Goal: Task Accomplishment & Management: Manage account settings

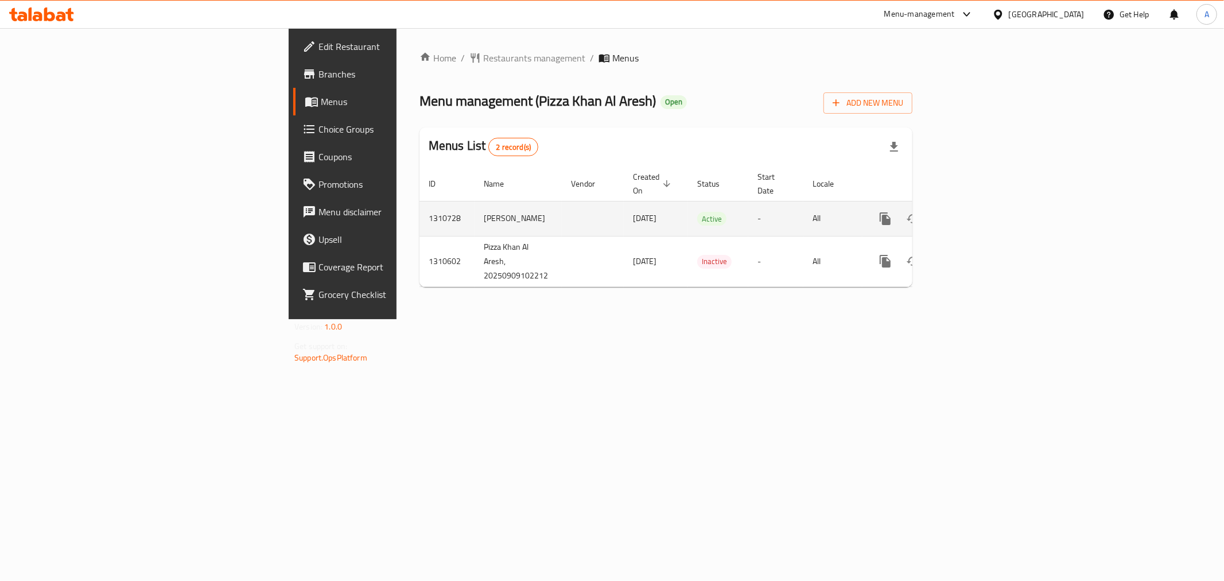
click at [975, 212] on icon "enhanced table" at bounding box center [968, 219] width 14 height 14
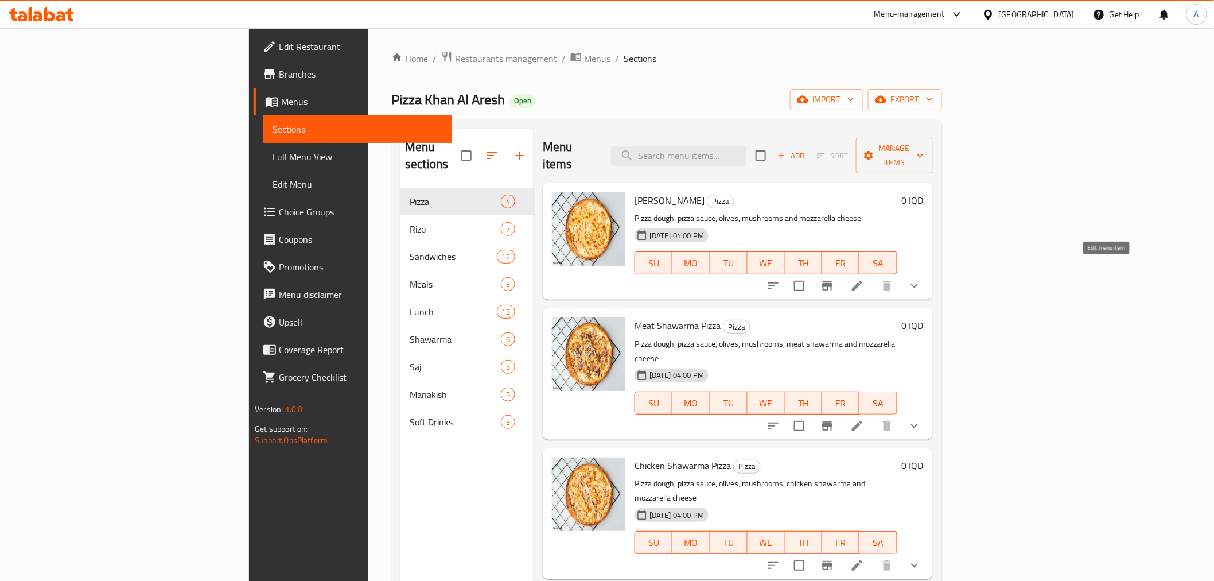
click at [863, 281] on icon at bounding box center [857, 286] width 10 height 10
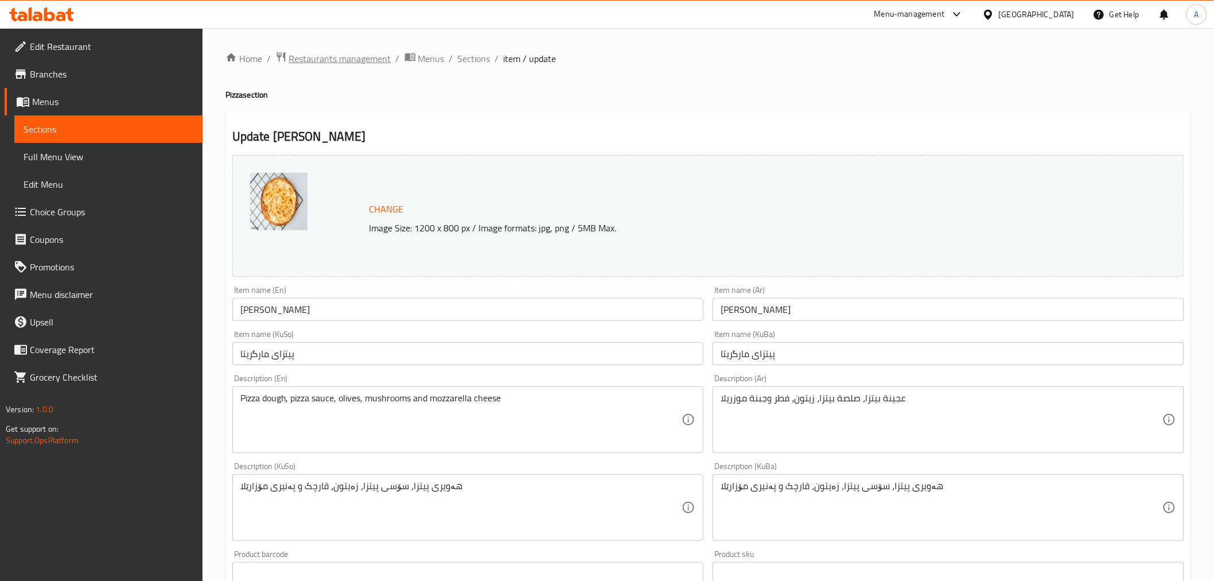
click at [352, 60] on span "Restaurants management" at bounding box center [340, 59] width 102 height 14
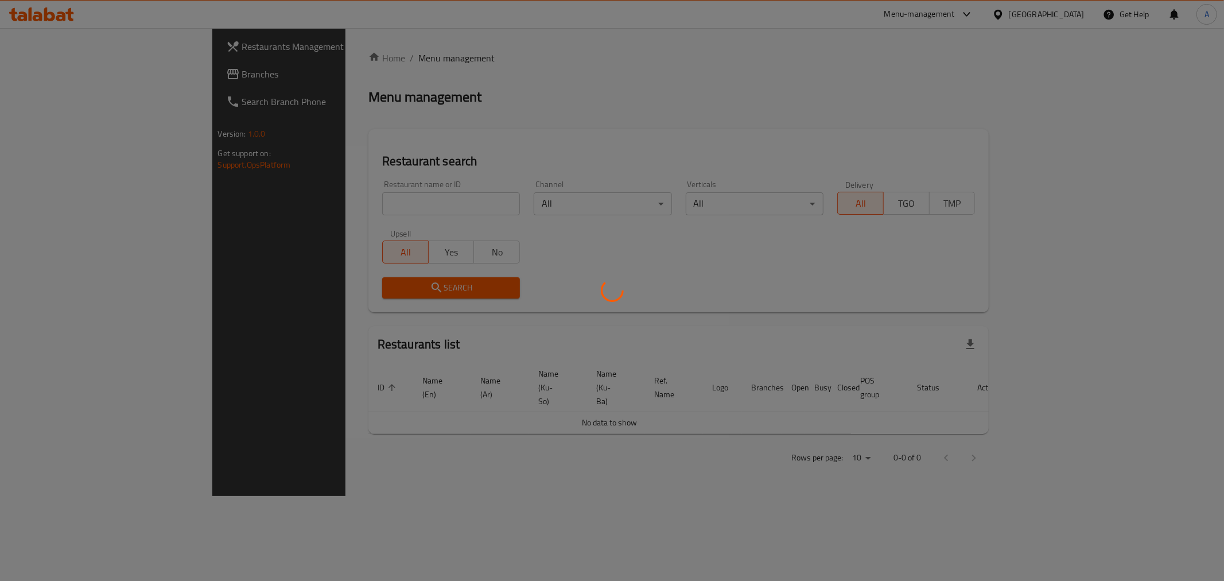
click at [293, 219] on div at bounding box center [612, 290] width 1224 height 581
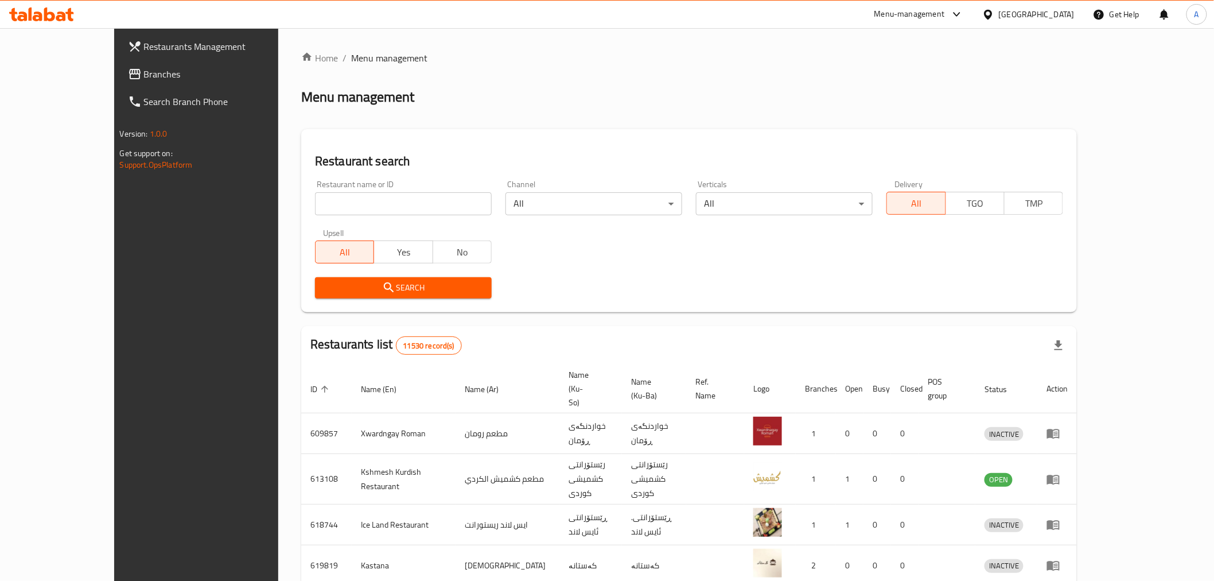
drag, startPoint x: 270, startPoint y: 201, endPoint x: 270, endPoint y: 194, distance: 7.5
click at [315, 201] on input "search" at bounding box center [403, 203] width 177 height 23
paste input "Pizza Khan Al Aresh"
type input "Pizza Khan Al Aresh"
click at [360, 292] on span "Search" at bounding box center [403, 288] width 158 height 14
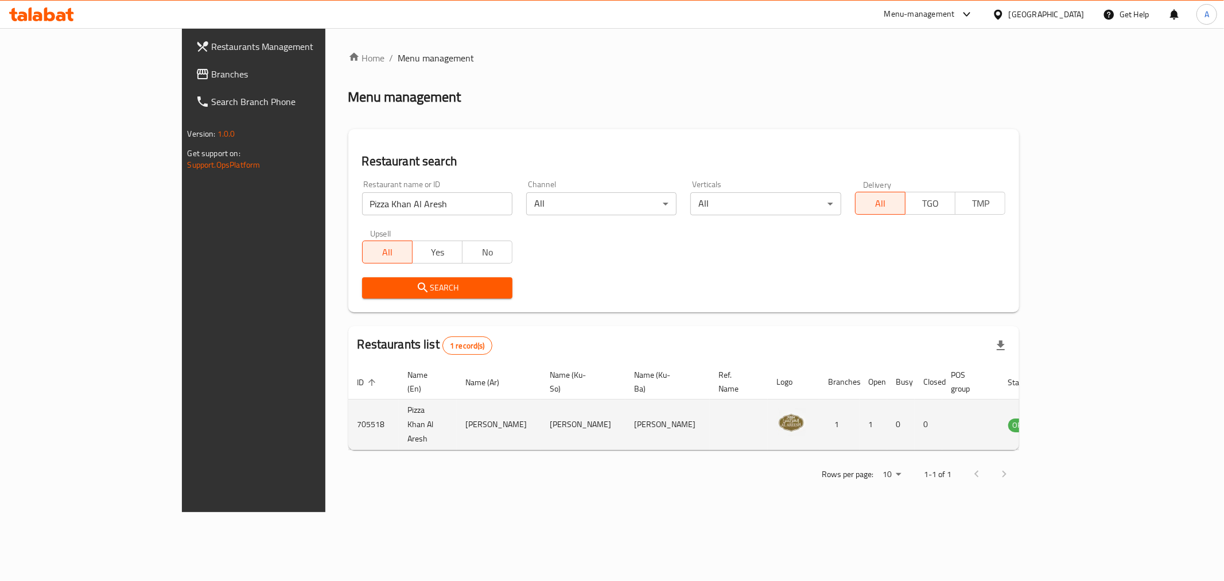
click at [1099, 399] on td "enhanced table" at bounding box center [1079, 424] width 40 height 51
click at [1099, 421] on td "enhanced table" at bounding box center [1079, 424] width 40 height 51
click at [1082, 420] on icon "enhanced table" at bounding box center [1075, 425] width 13 height 10
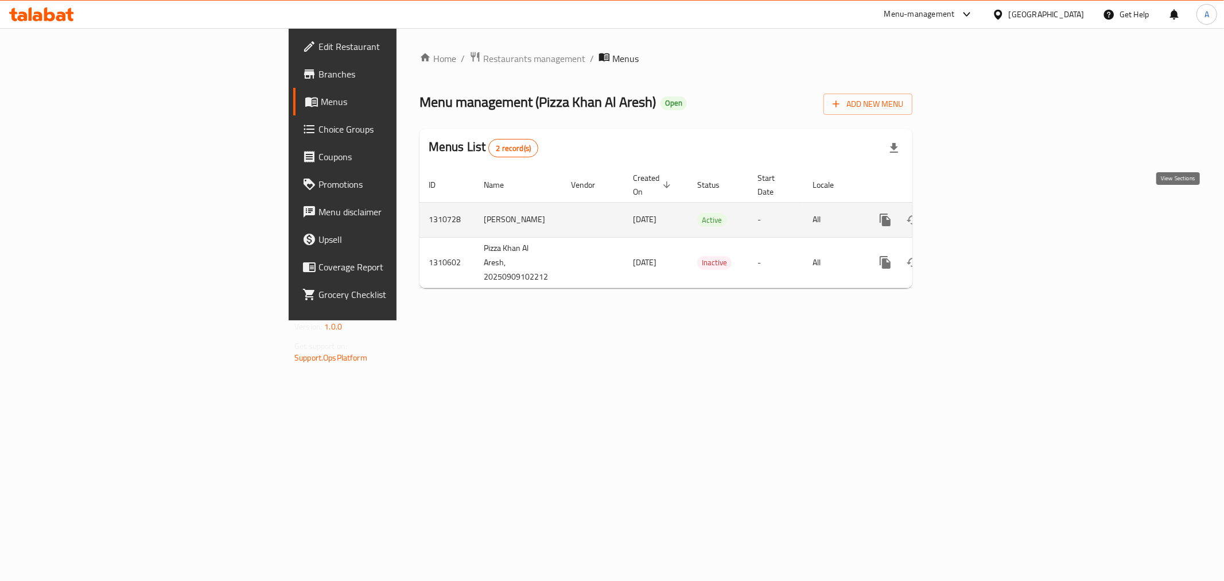
click at [975, 213] on icon "enhanced table" at bounding box center [968, 220] width 14 height 14
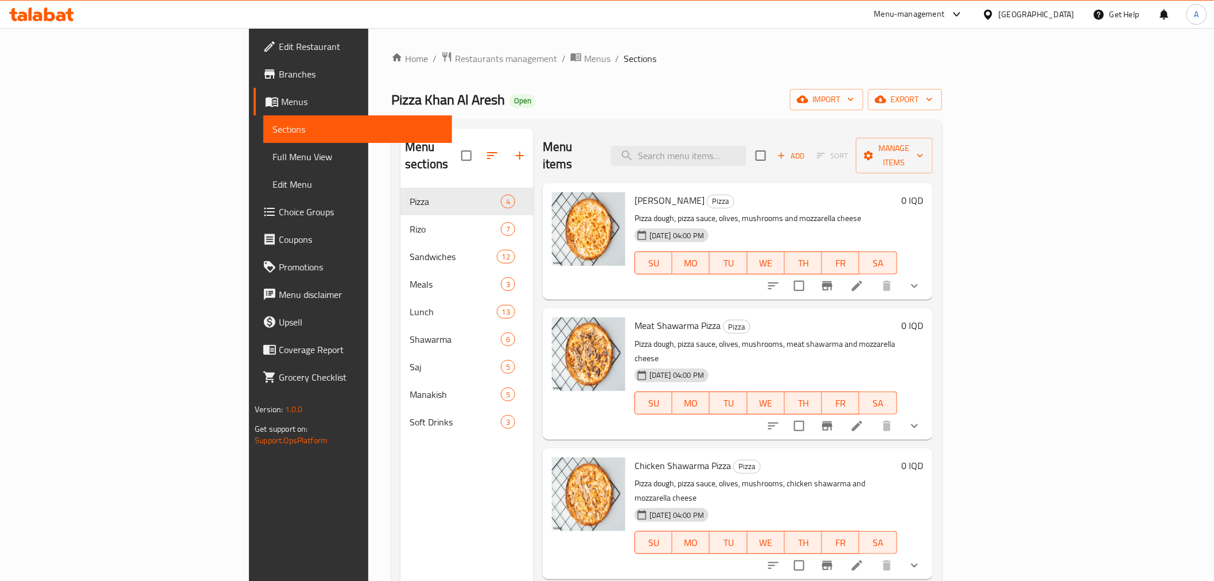
click at [279, 76] on span "Branches" at bounding box center [361, 74] width 164 height 14
